Goal: Information Seeking & Learning: Learn about a topic

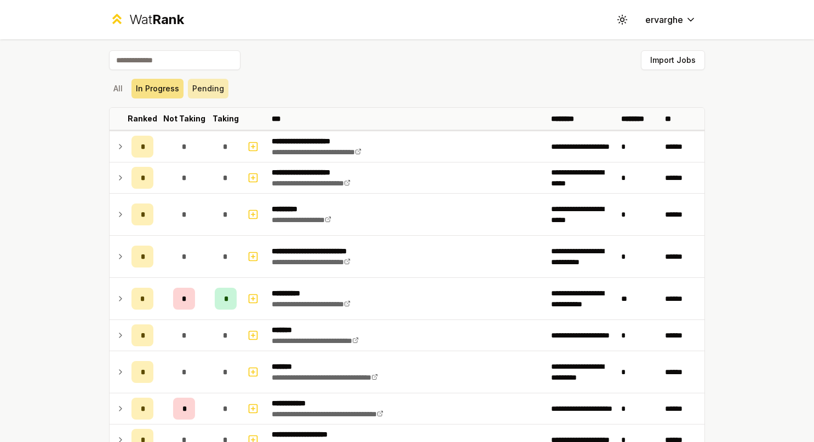
click at [216, 87] on button "Pending" at bounding box center [208, 89] width 41 height 20
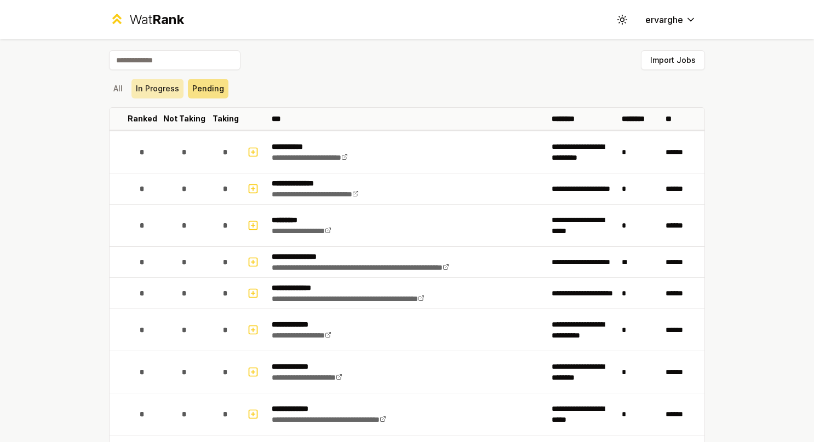
click at [165, 91] on button "In Progress" at bounding box center [157, 89] width 52 height 20
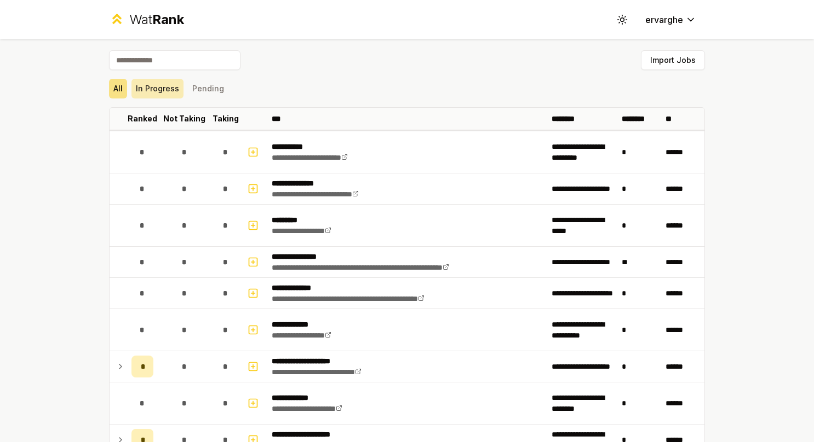
click at [157, 87] on button "In Progress" at bounding box center [157, 89] width 52 height 20
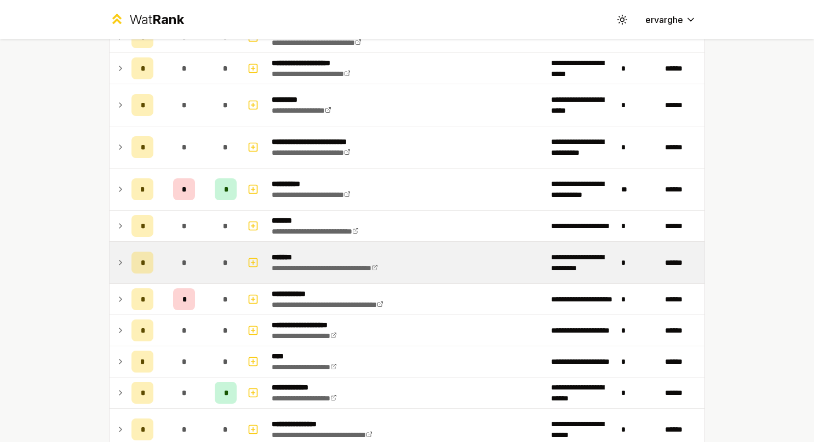
scroll to position [164, 0]
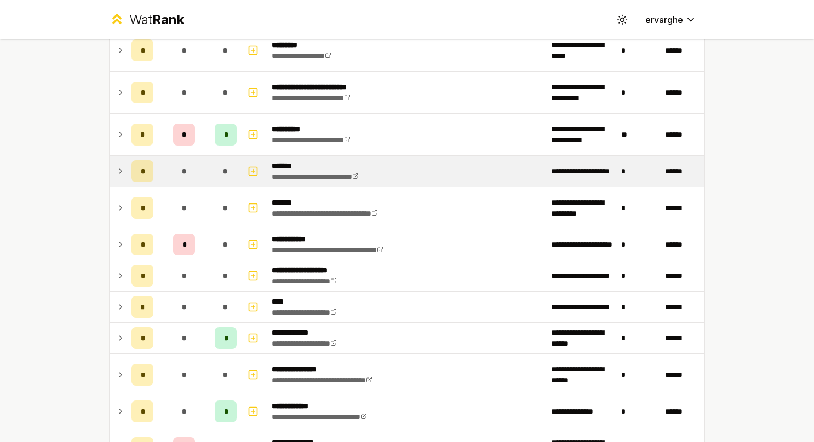
click at [118, 167] on icon at bounding box center [120, 171] width 9 height 13
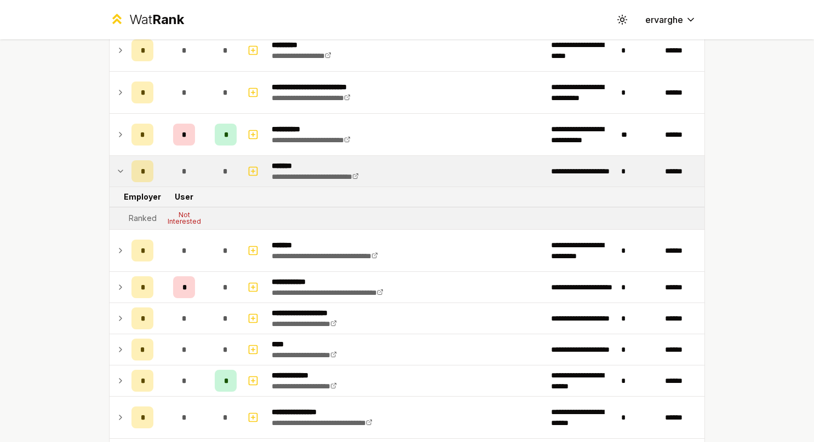
click at [118, 167] on icon at bounding box center [120, 171] width 9 height 13
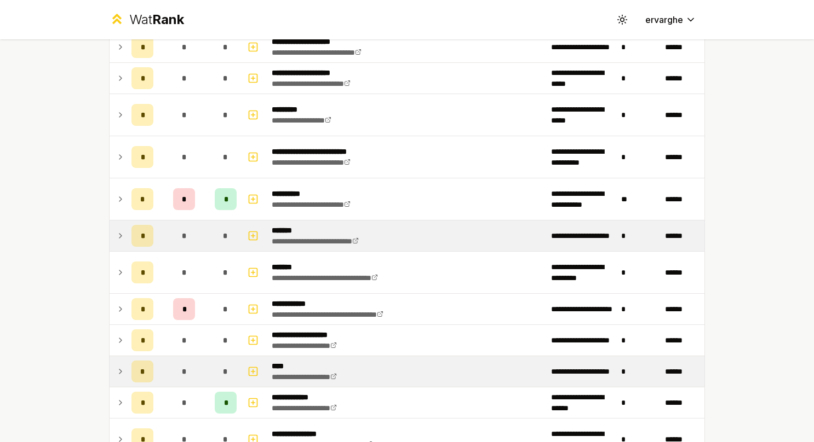
scroll to position [45, 0]
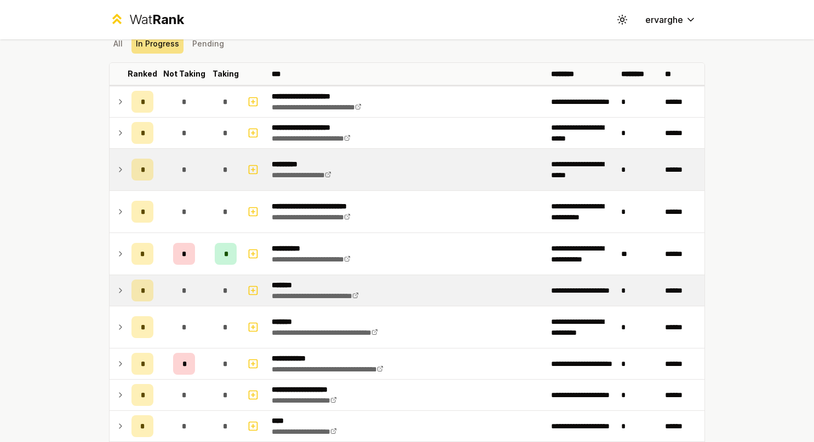
click at [116, 171] on icon at bounding box center [120, 169] width 9 height 13
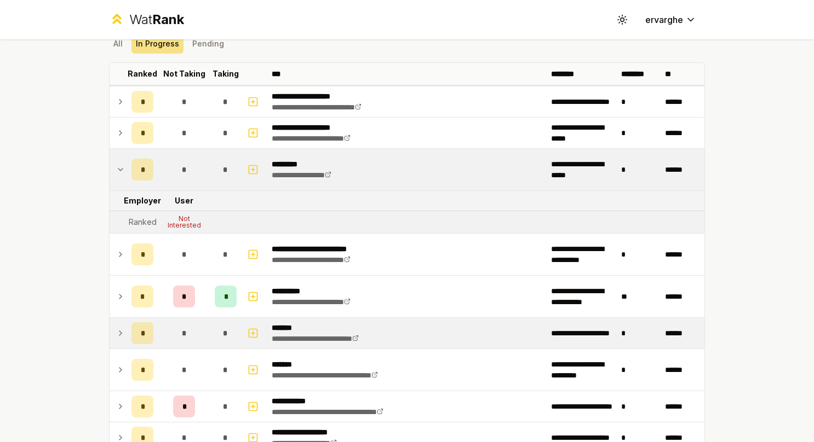
click at [116, 171] on icon at bounding box center [120, 169] width 9 height 13
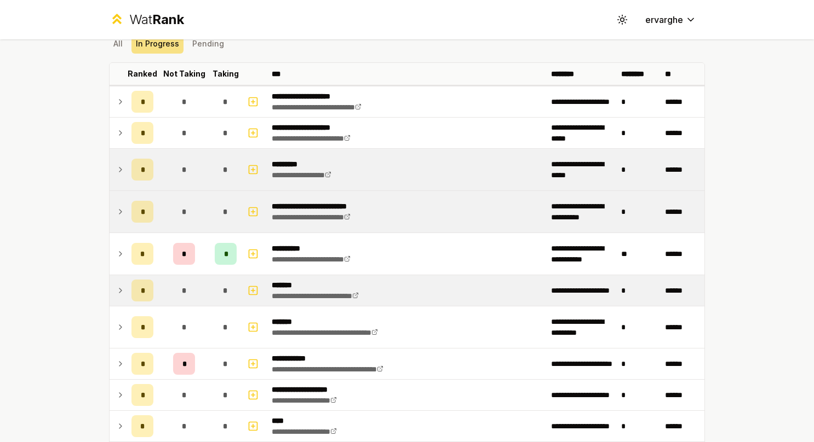
click at [127, 215] on td "*" at bounding box center [142, 212] width 31 height 42
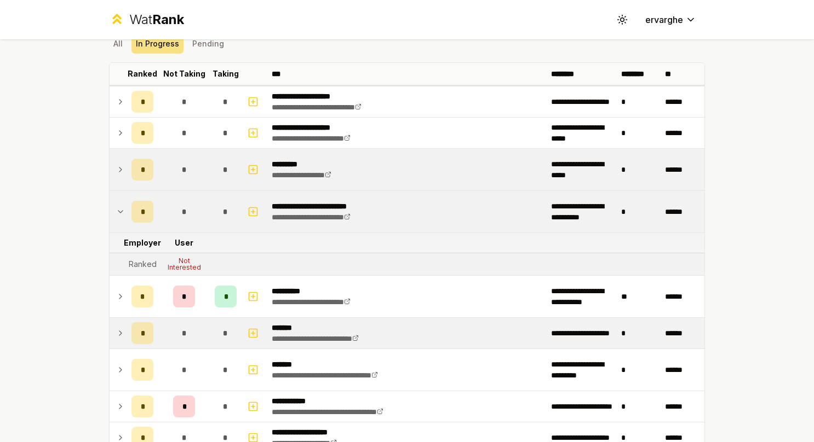
click at [127, 212] on td "*" at bounding box center [142, 212] width 31 height 42
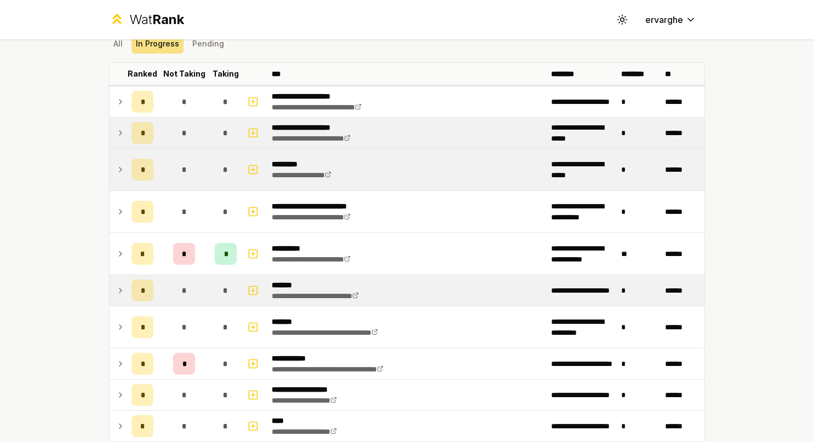
click at [119, 133] on icon at bounding box center [120, 133] width 9 height 13
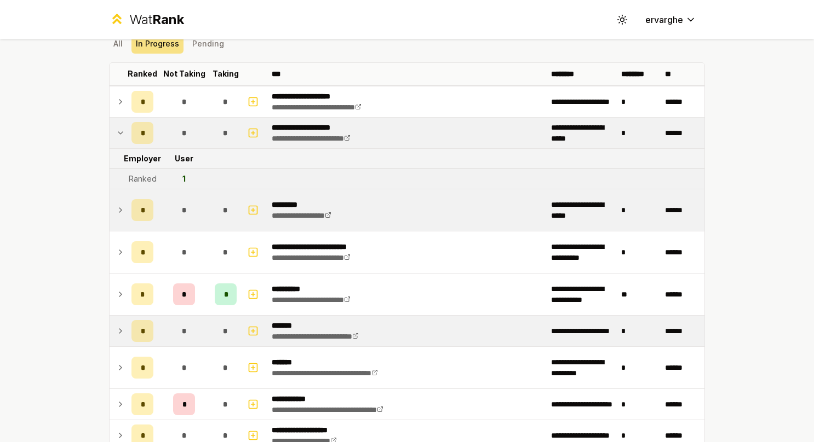
click at [119, 133] on icon at bounding box center [120, 133] width 9 height 13
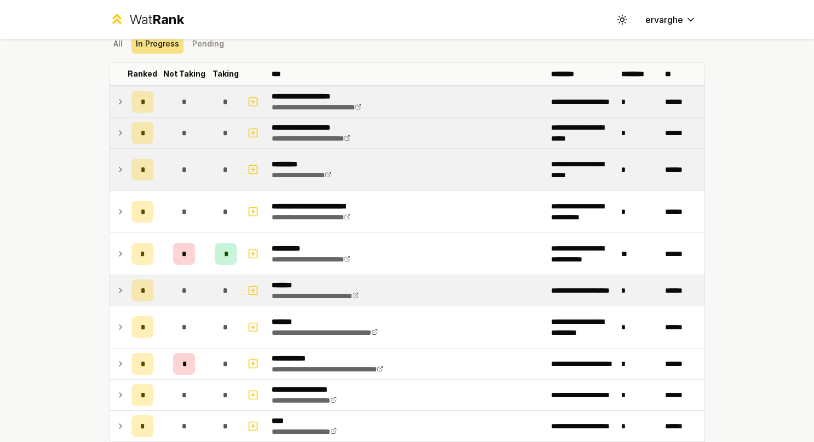
click at [118, 97] on icon at bounding box center [120, 101] width 9 height 13
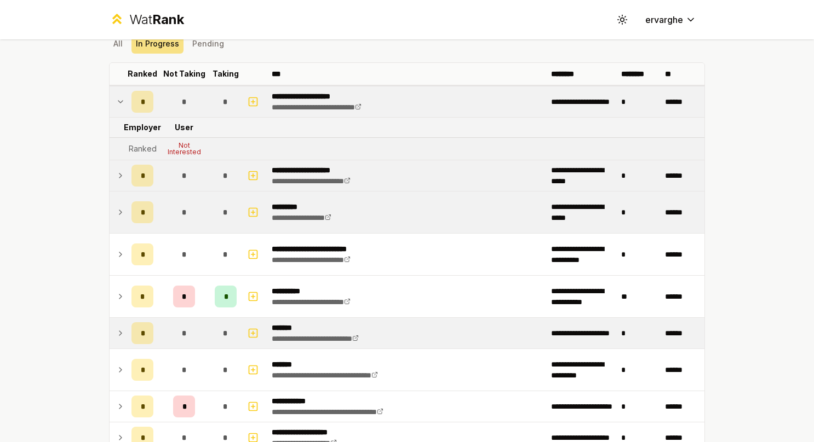
click at [118, 97] on icon at bounding box center [120, 101] width 9 height 13
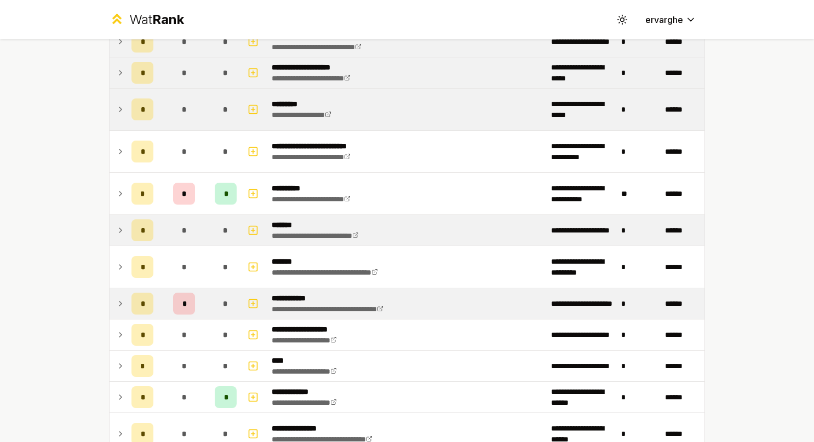
scroll to position [154, 0]
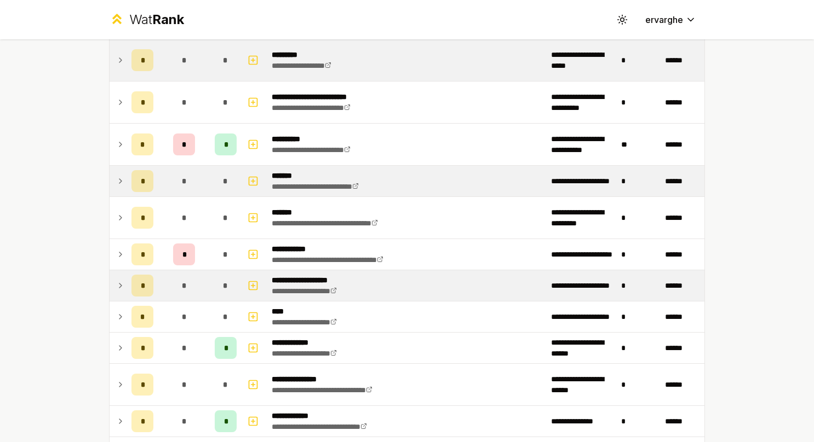
click at [110, 281] on td at bounding box center [119, 286] width 18 height 31
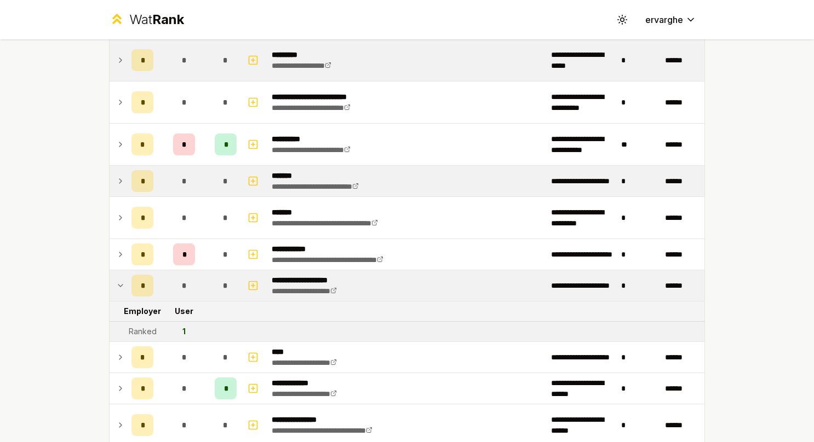
click at [111, 277] on td at bounding box center [119, 286] width 18 height 31
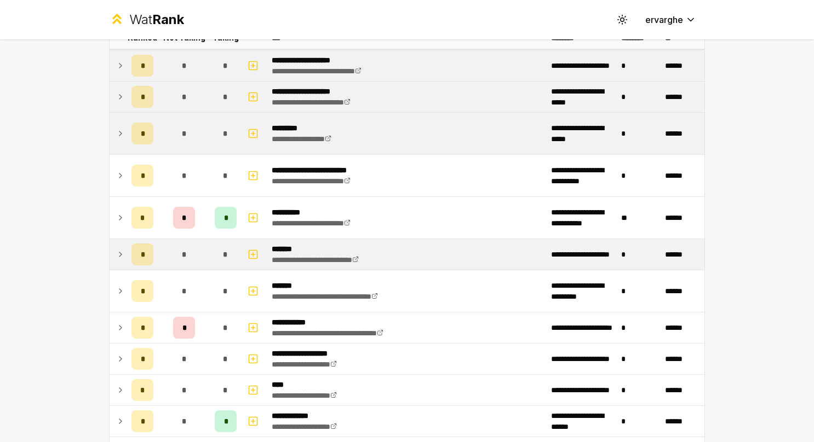
scroll to position [0, 0]
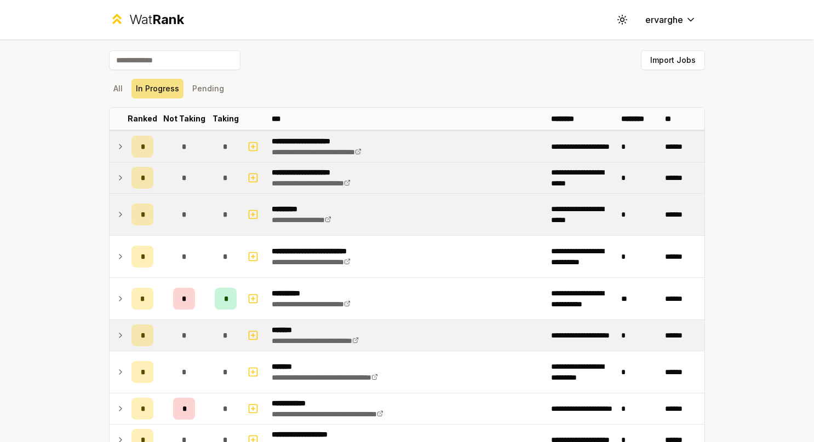
click at [221, 87] on div "All In Progress Pending" at bounding box center [407, 89] width 596 height 20
click at [209, 90] on button "Pending" at bounding box center [208, 89] width 41 height 20
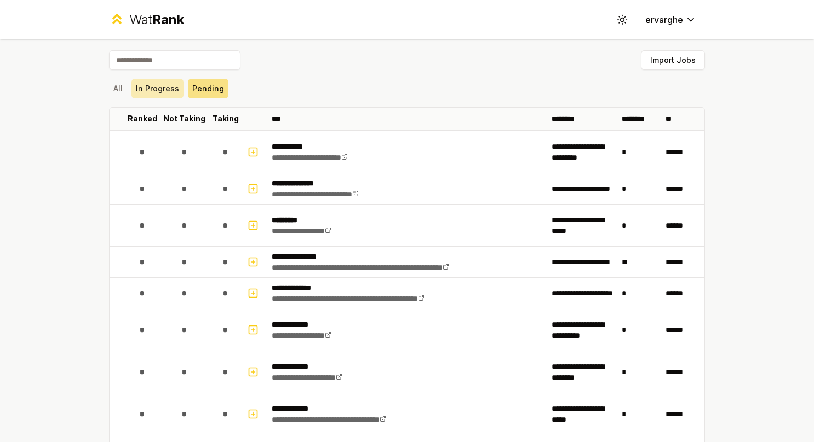
click at [159, 89] on button "In Progress" at bounding box center [157, 89] width 52 height 20
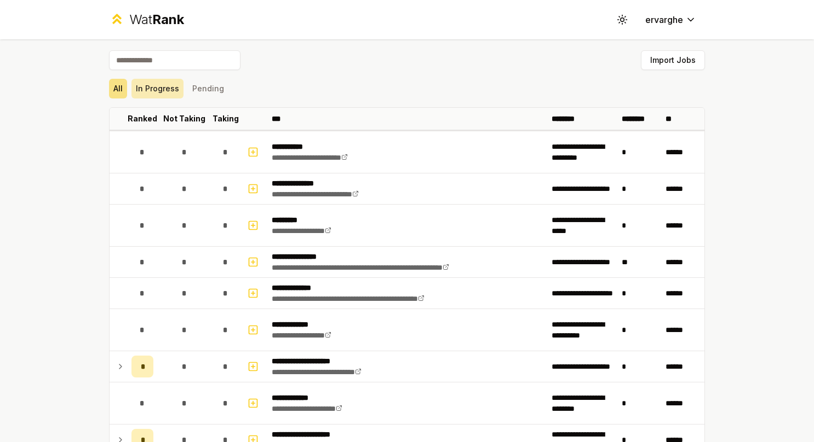
click at [163, 90] on button "In Progress" at bounding box center [157, 89] width 52 height 20
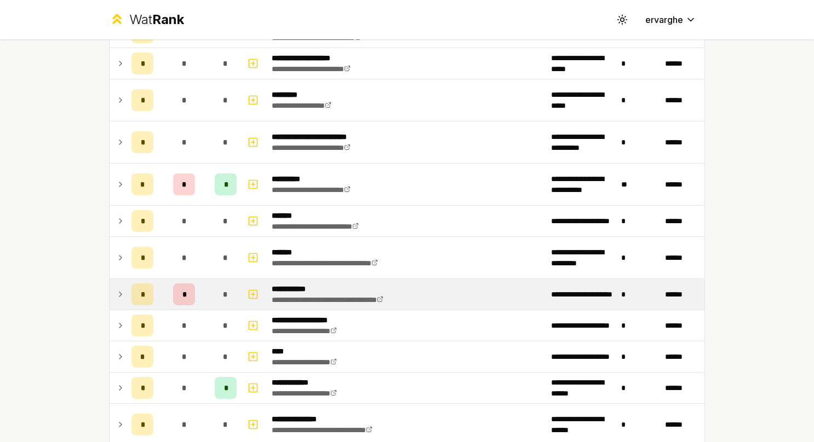
scroll to position [154, 0]
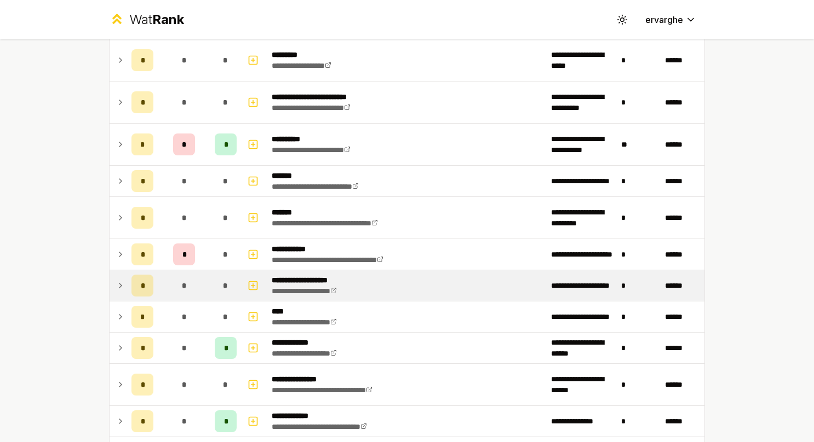
click at [116, 281] on icon at bounding box center [120, 285] width 9 height 13
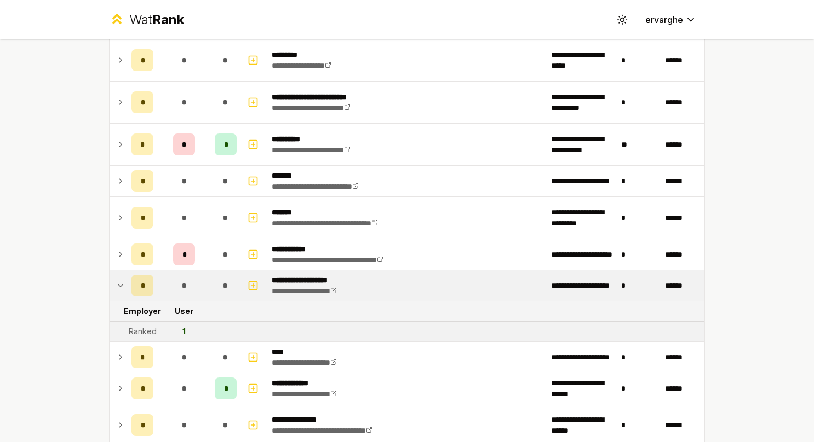
click at [116, 280] on icon at bounding box center [120, 285] width 9 height 13
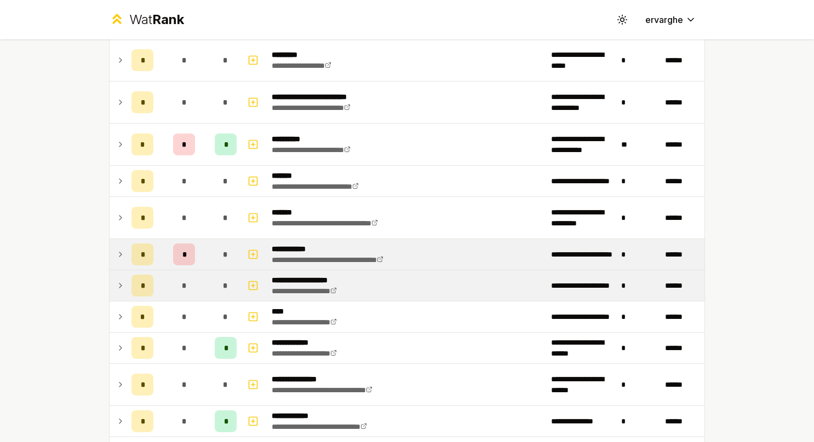
click at [119, 252] on icon at bounding box center [120, 254] width 2 height 4
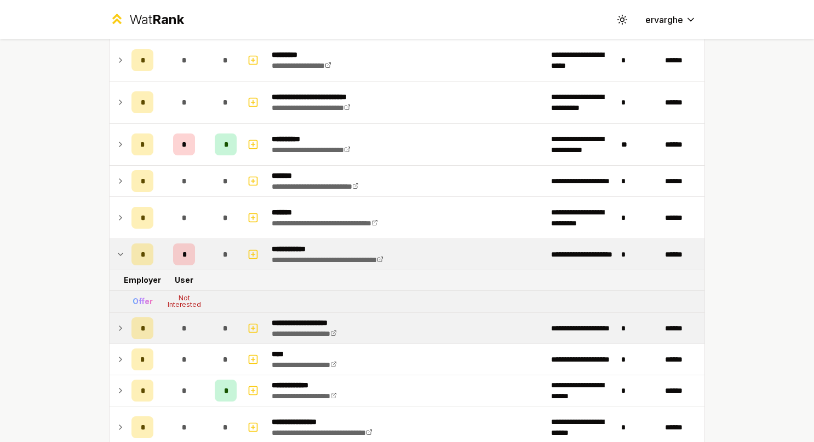
click at [116, 252] on icon at bounding box center [120, 254] width 9 height 13
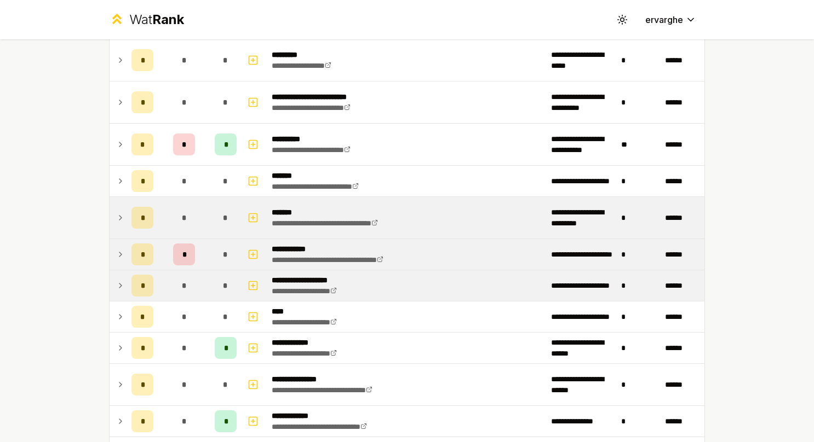
click at [118, 216] on icon at bounding box center [120, 217] width 9 height 13
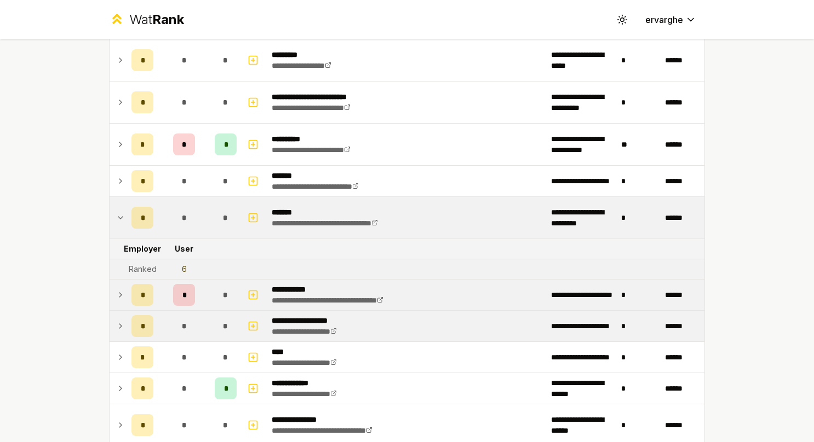
click at [118, 217] on icon at bounding box center [120, 218] width 4 height 2
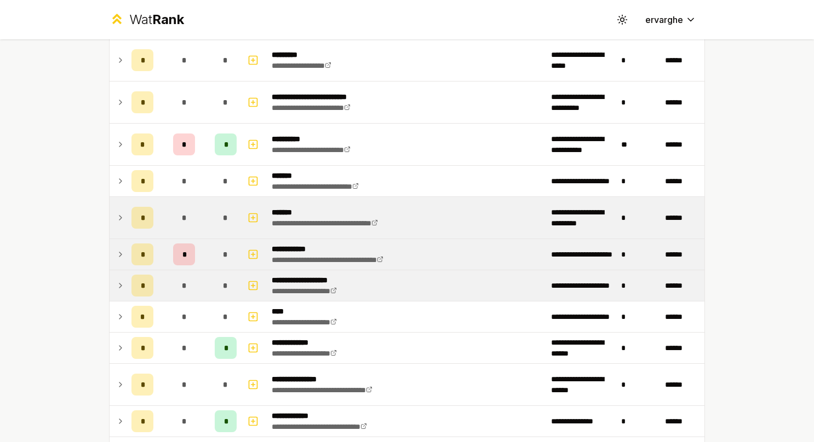
click at [118, 216] on icon at bounding box center [120, 217] width 9 height 13
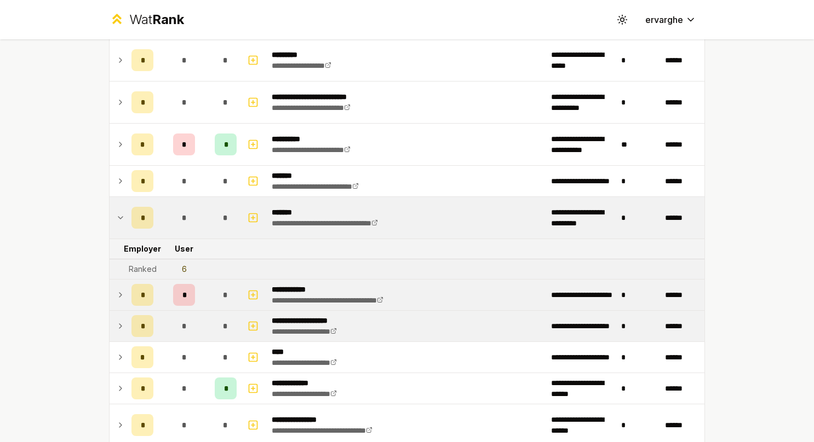
click at [118, 217] on icon at bounding box center [120, 218] width 4 height 2
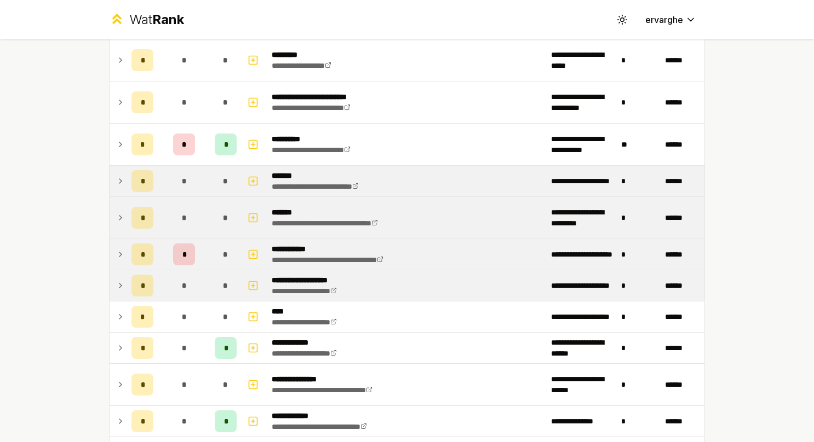
click at [119, 193] on td at bounding box center [119, 181] width 18 height 31
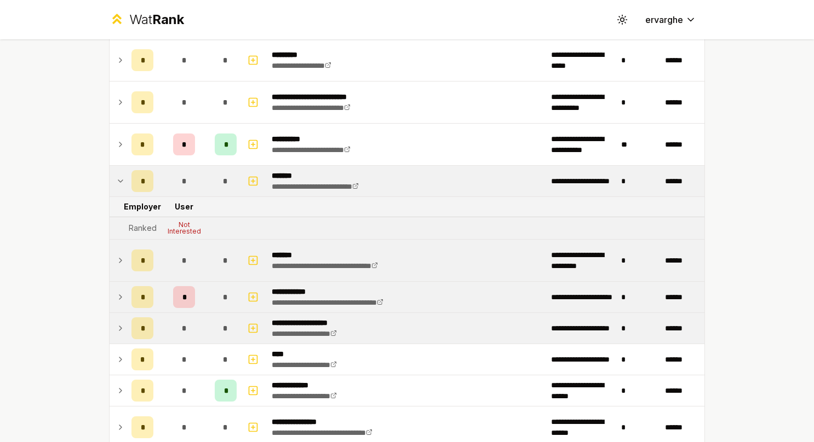
click at [119, 193] on td at bounding box center [119, 181] width 18 height 31
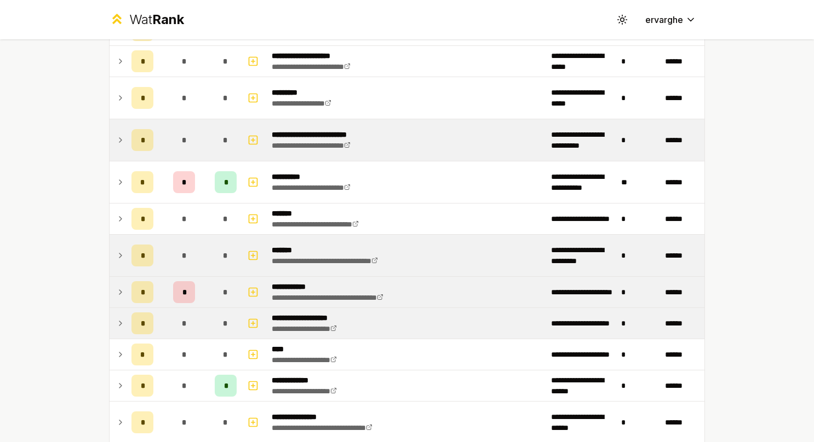
scroll to position [100, 0]
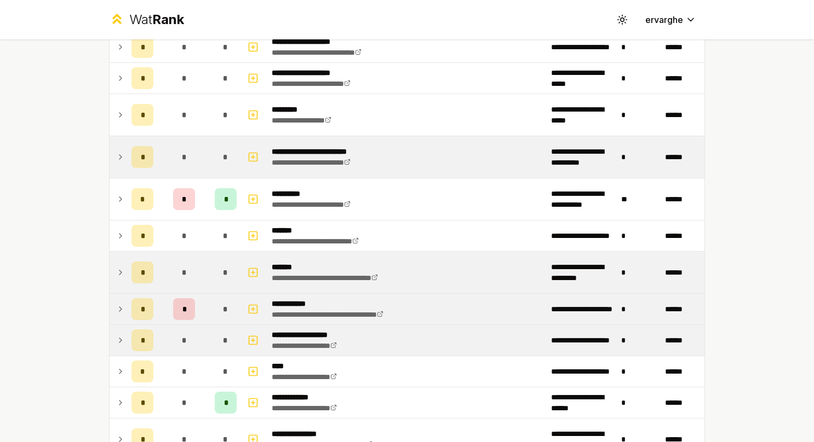
click at [119, 155] on icon at bounding box center [120, 157] width 2 height 4
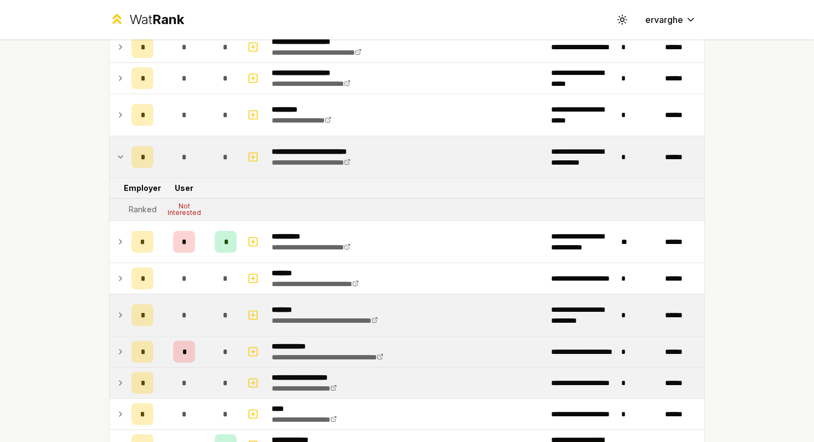
click at [116, 154] on icon at bounding box center [120, 157] width 9 height 13
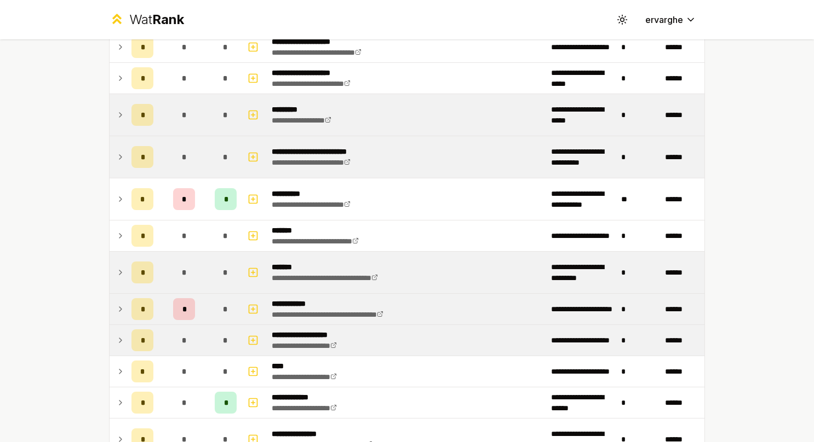
click at [119, 118] on icon at bounding box center [120, 114] width 9 height 13
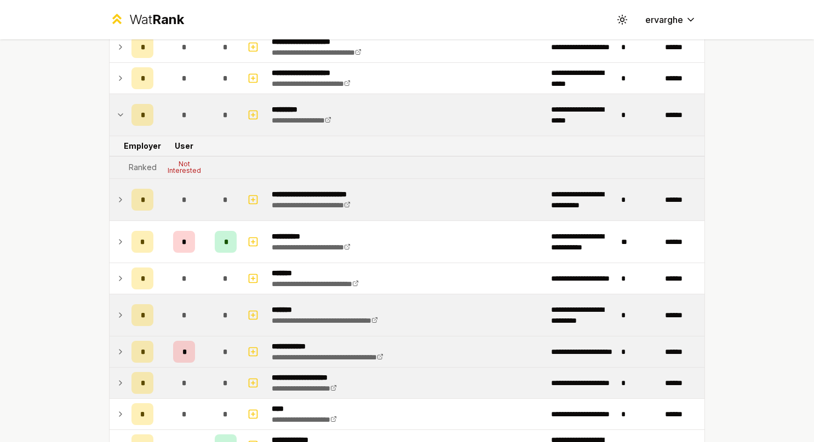
click at [119, 118] on icon at bounding box center [120, 114] width 9 height 13
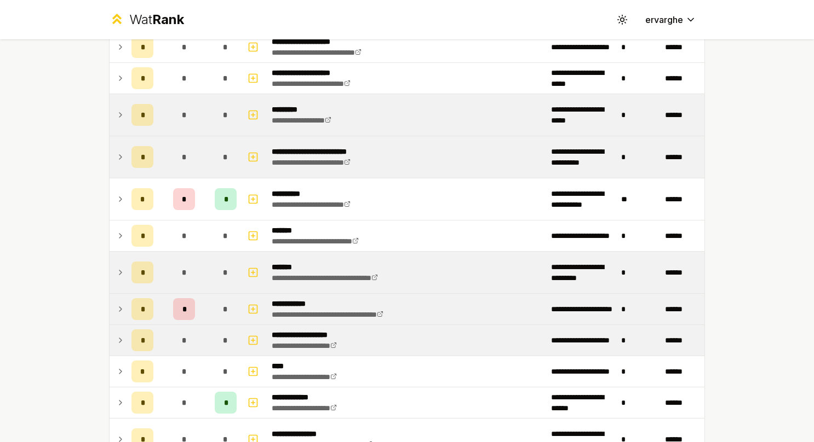
click at [119, 118] on icon at bounding box center [120, 114] width 9 height 13
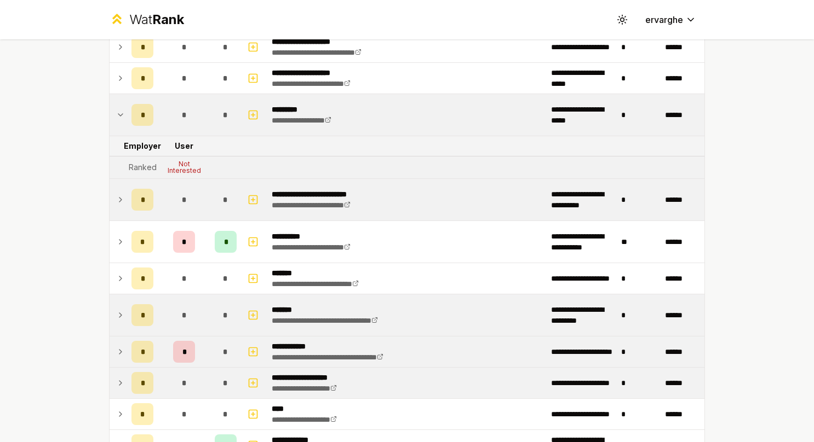
click at [119, 118] on icon at bounding box center [120, 114] width 9 height 13
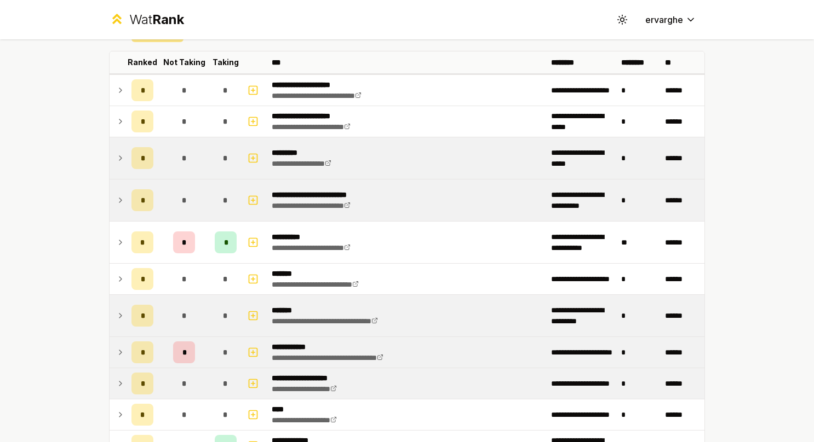
scroll to position [0, 0]
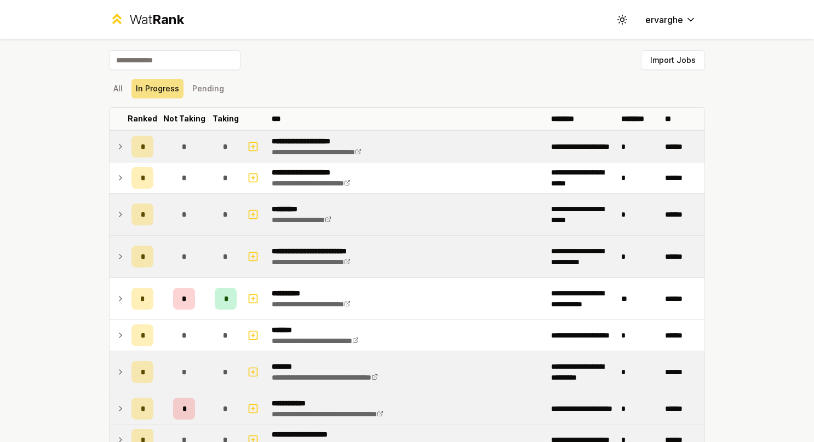
click at [127, 138] on td "*" at bounding box center [142, 146] width 31 height 31
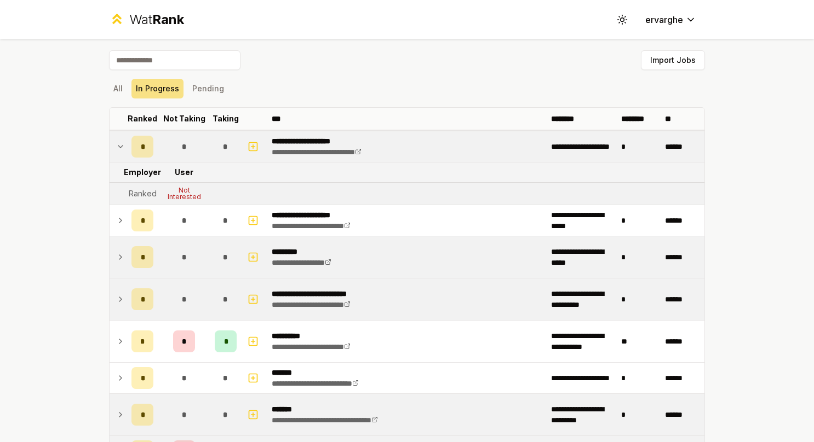
click at [127, 138] on td "*" at bounding box center [142, 146] width 31 height 31
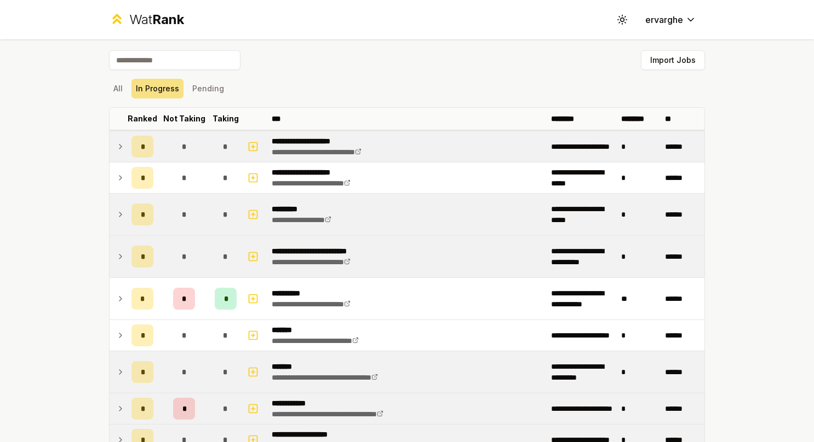
click at [127, 137] on td "*" at bounding box center [142, 146] width 31 height 31
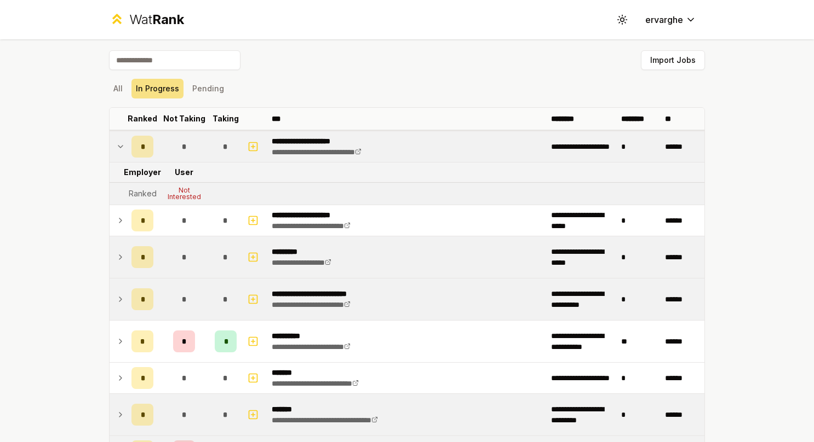
click at [127, 137] on td "*" at bounding box center [142, 146] width 31 height 31
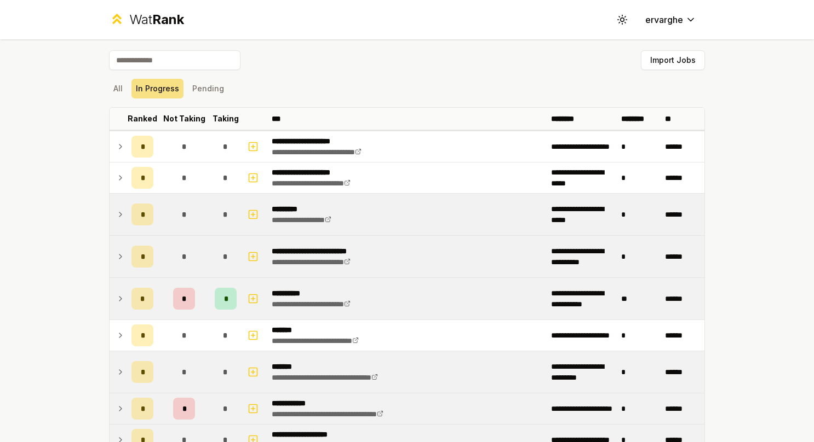
click at [127, 301] on td "*" at bounding box center [142, 299] width 31 height 42
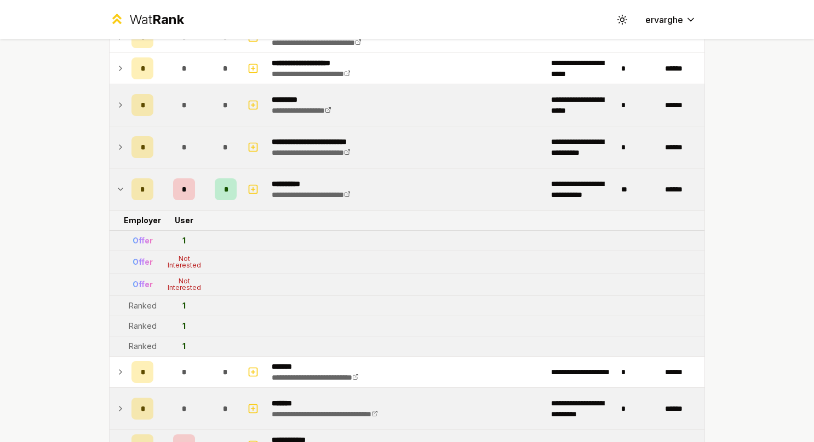
scroll to position [55, 0]
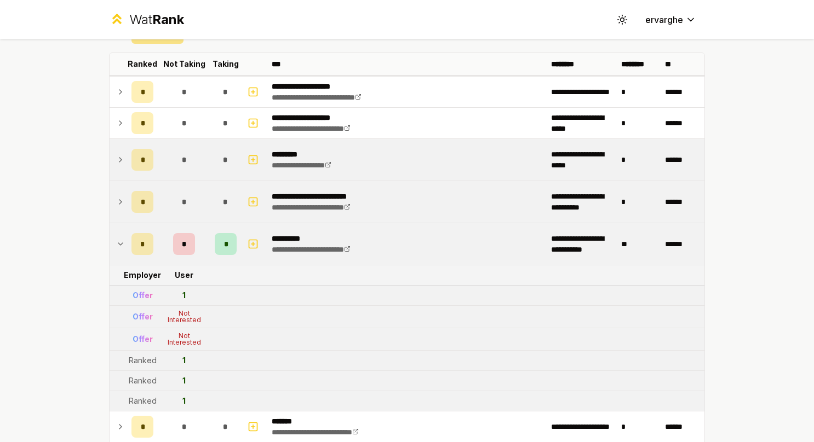
click at [110, 243] on td at bounding box center [119, 244] width 18 height 42
